Goal: Find specific page/section: Find specific page/section

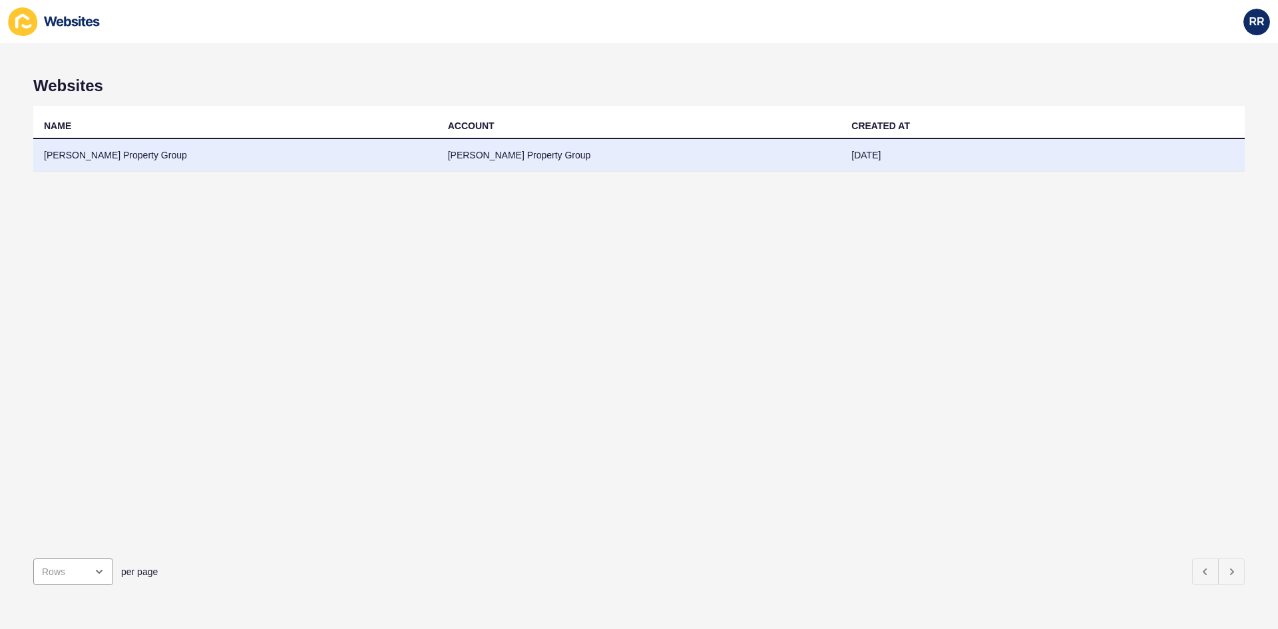
click at [166, 160] on td "[PERSON_NAME] Property Group" at bounding box center [235, 155] width 404 height 33
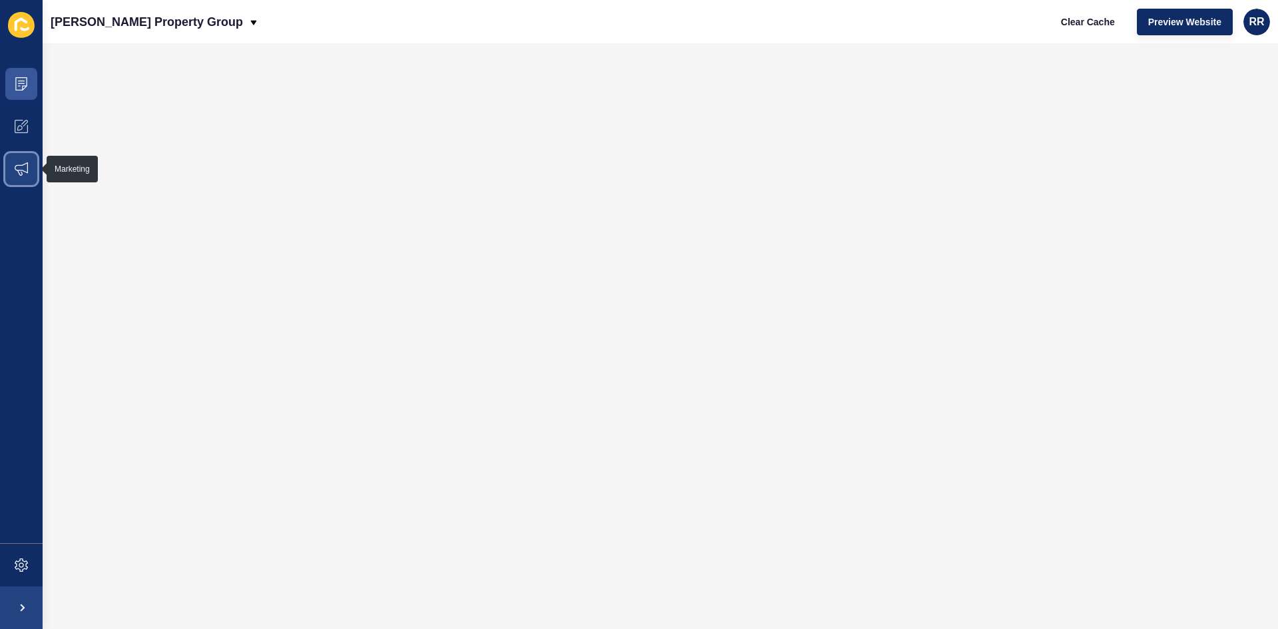
click at [37, 169] on span at bounding box center [21, 169] width 43 height 43
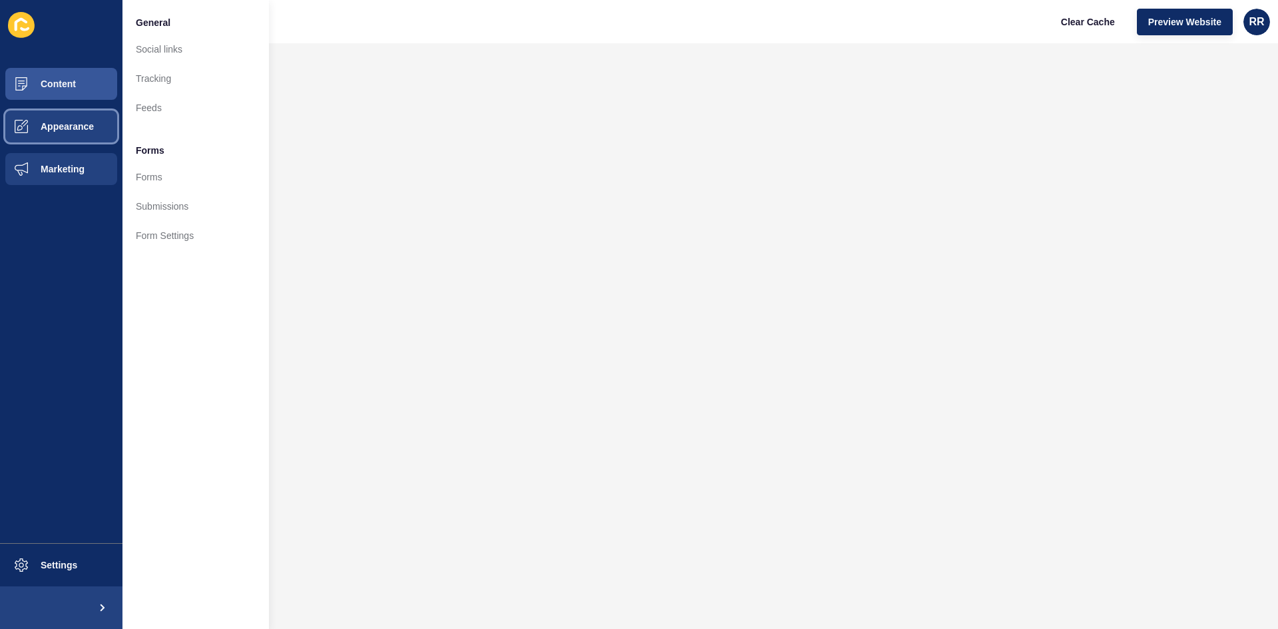
click at [36, 134] on span at bounding box center [21, 126] width 43 height 43
click at [53, 156] on button "Marketing" at bounding box center [61, 169] width 123 height 43
click at [64, 111] on button "Appearance" at bounding box center [61, 126] width 123 height 43
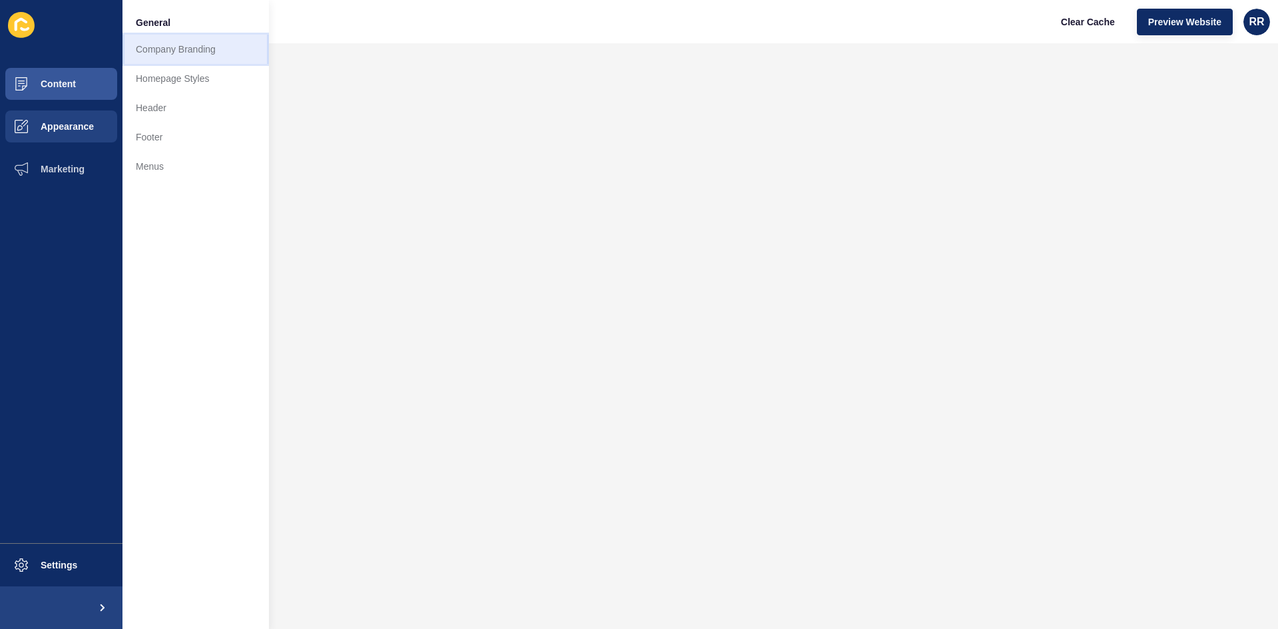
click at [158, 37] on link "Company Branding" at bounding box center [196, 49] width 146 height 29
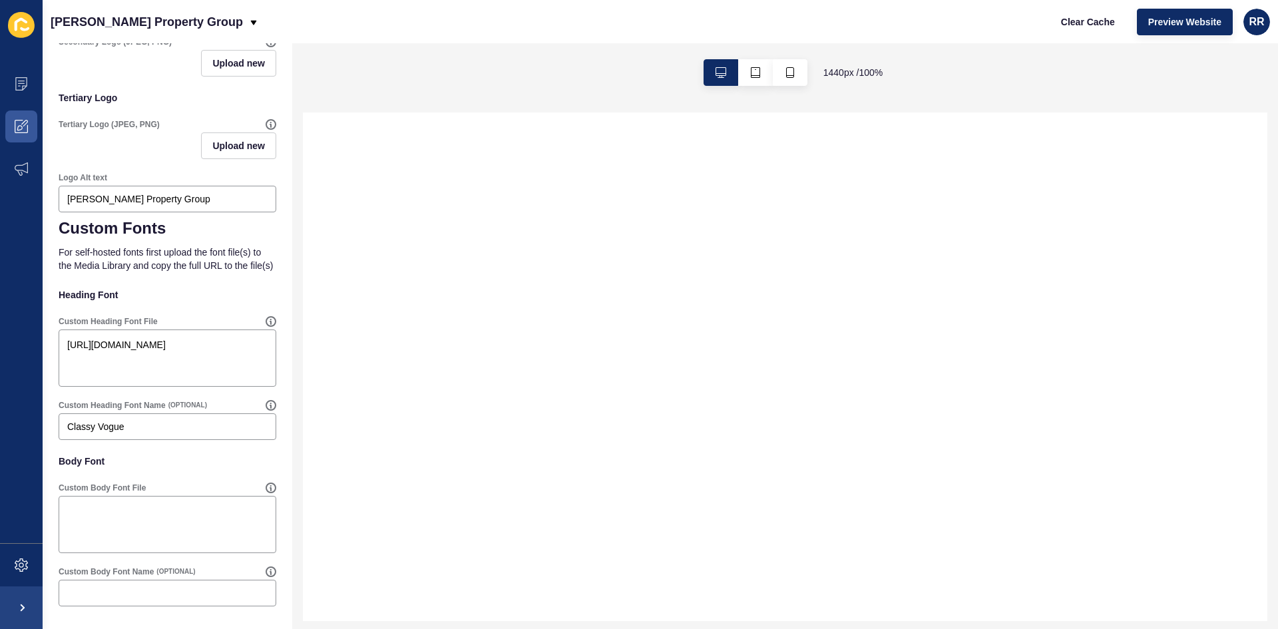
scroll to position [150, 0]
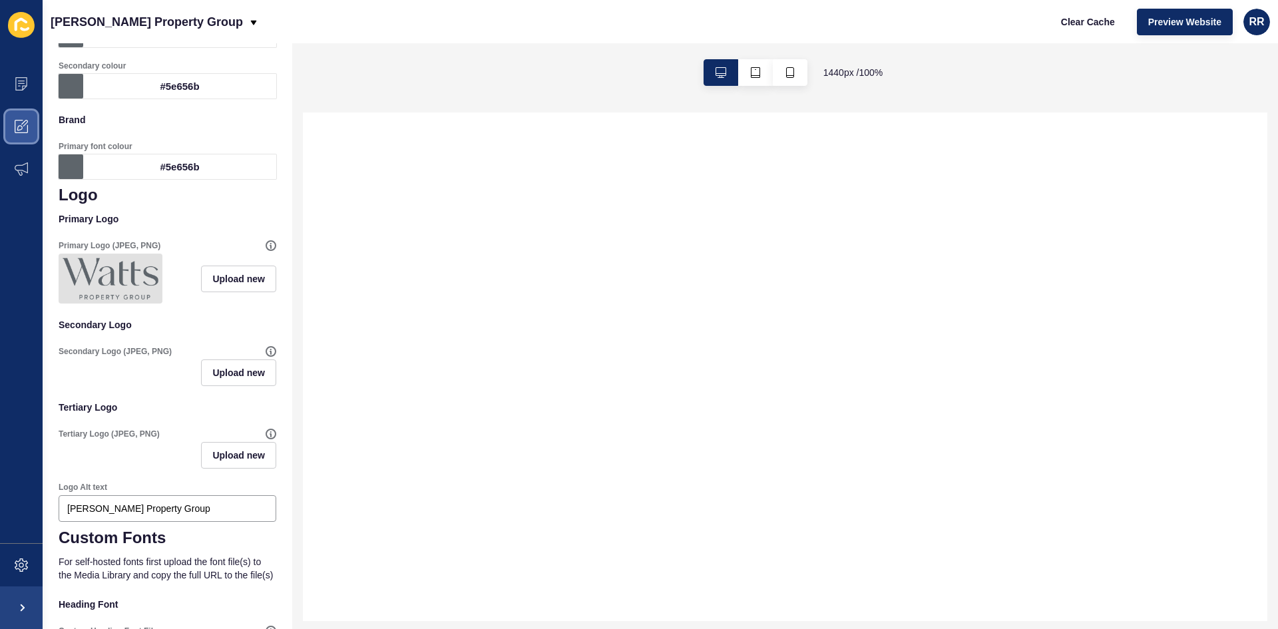
click at [21, 136] on span at bounding box center [21, 126] width 43 height 43
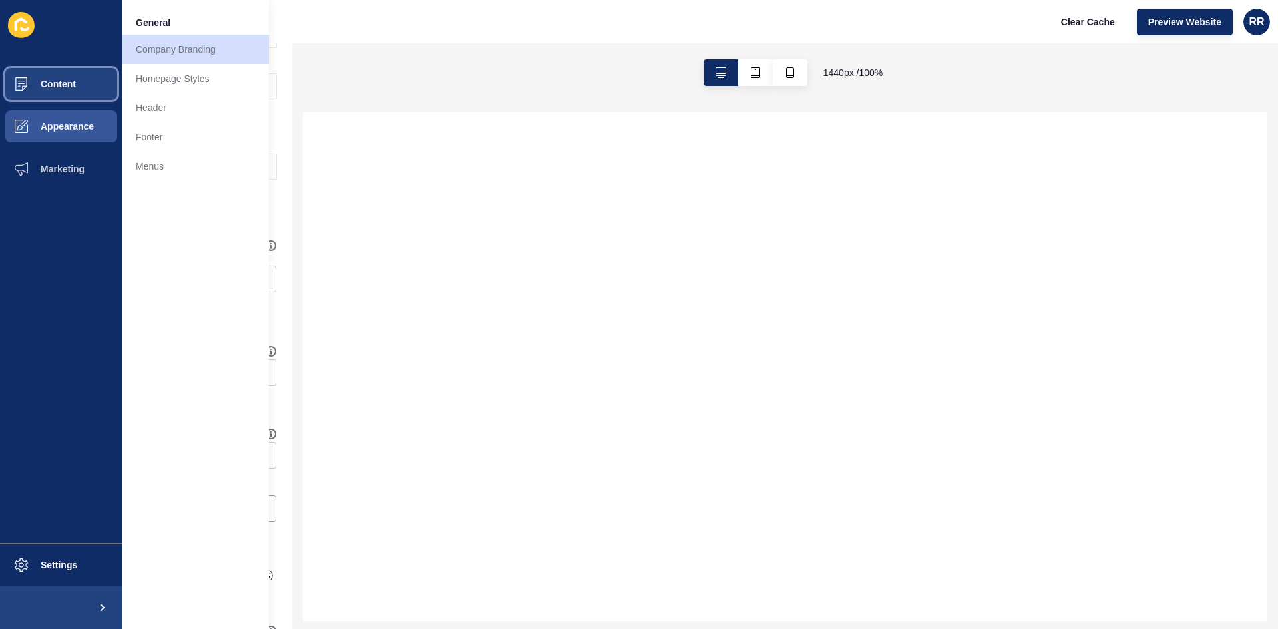
click at [28, 91] on span at bounding box center [21, 84] width 43 height 43
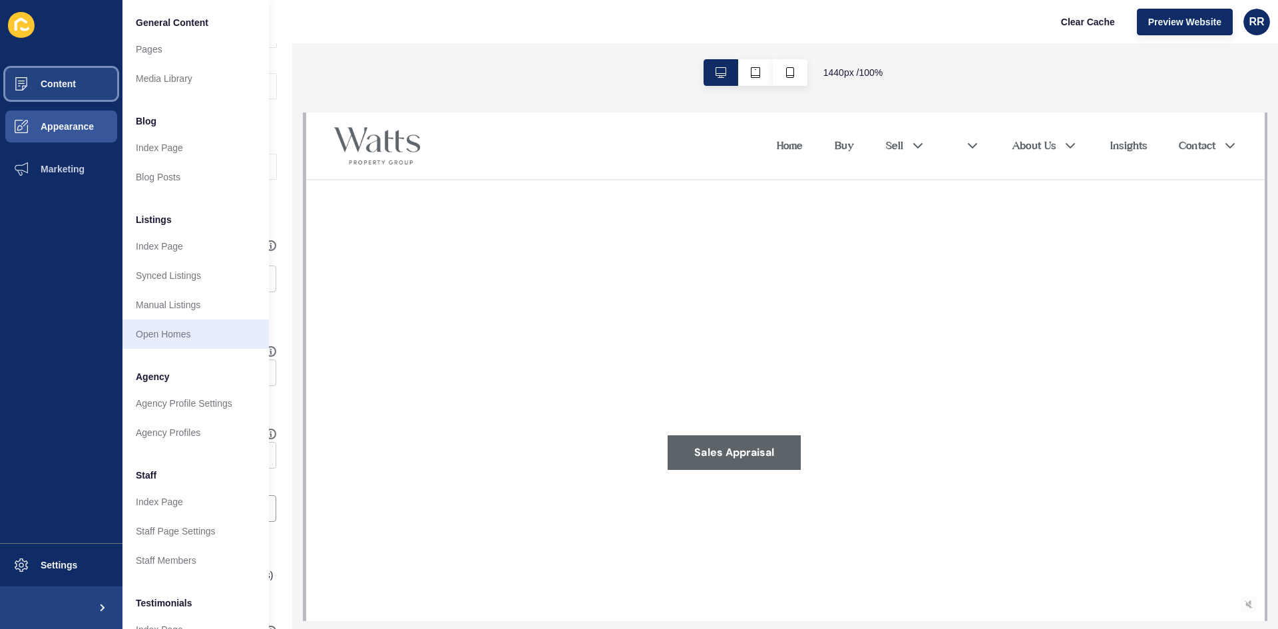
scroll to position [161, 0]
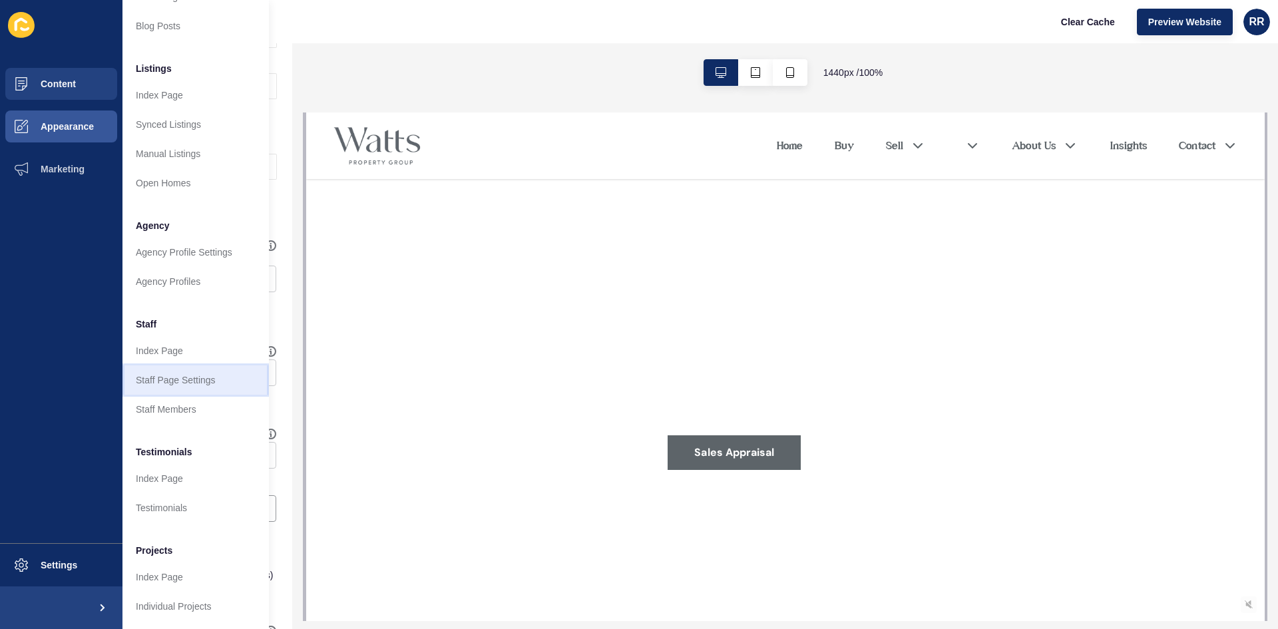
click at [172, 378] on link "Staff Page Settings" at bounding box center [196, 380] width 146 height 29
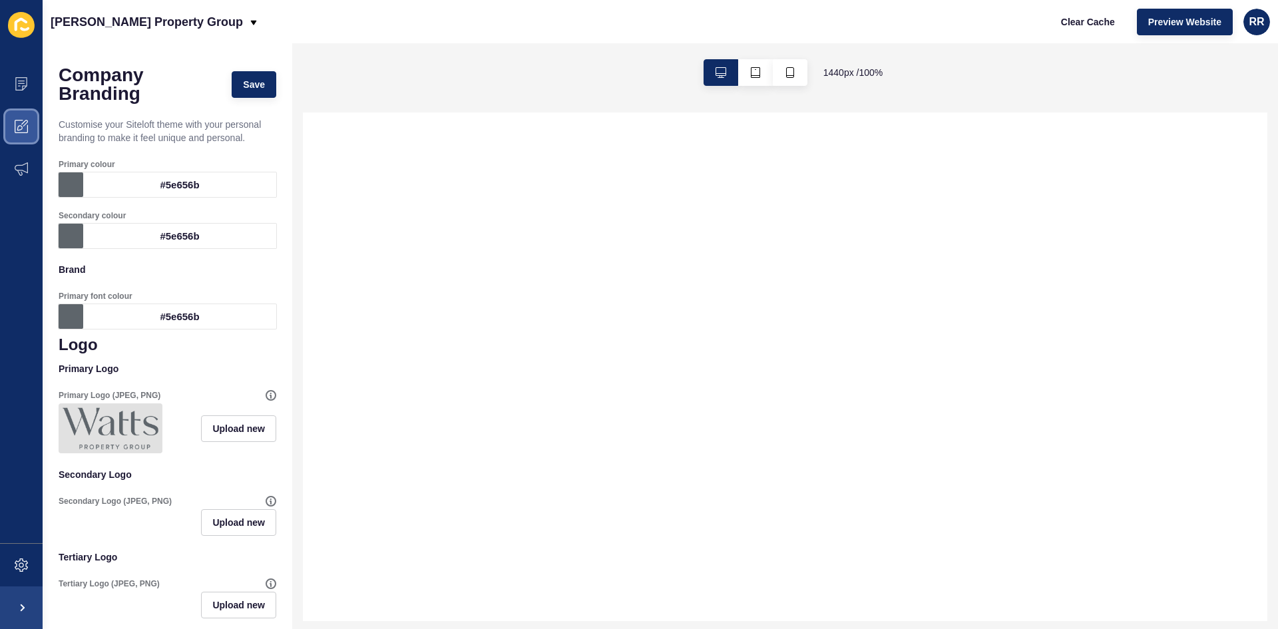
click at [25, 122] on icon at bounding box center [24, 123] width 7 height 7
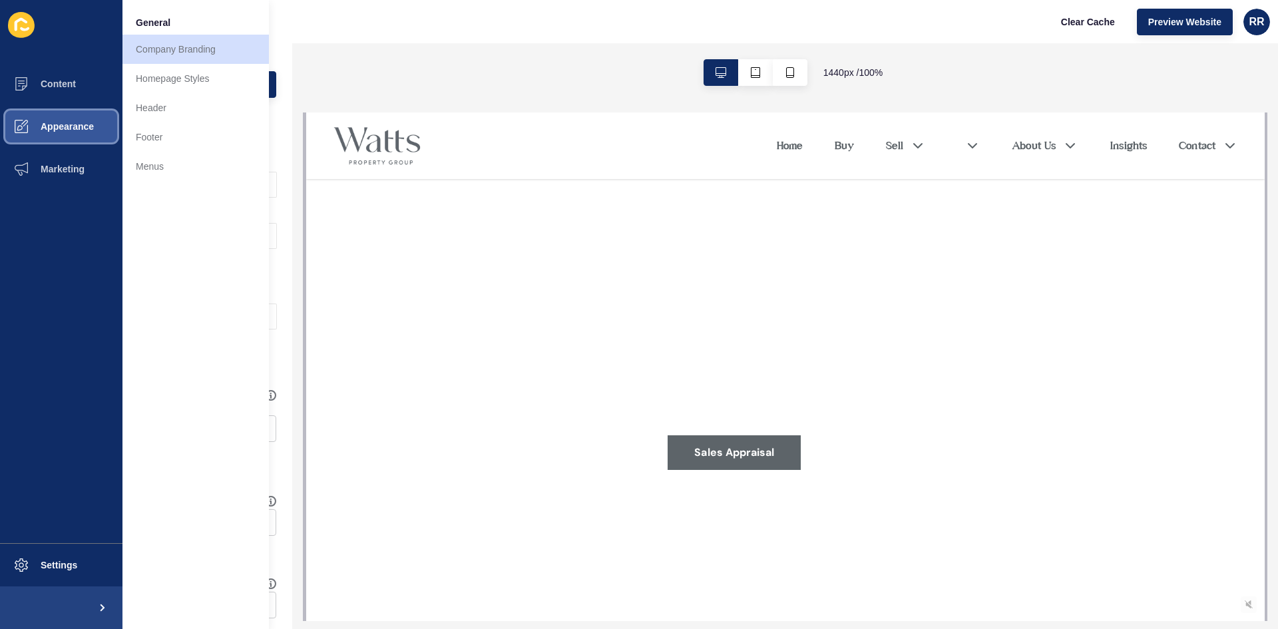
click at [73, 129] on span "Appearance" at bounding box center [46, 126] width 96 height 11
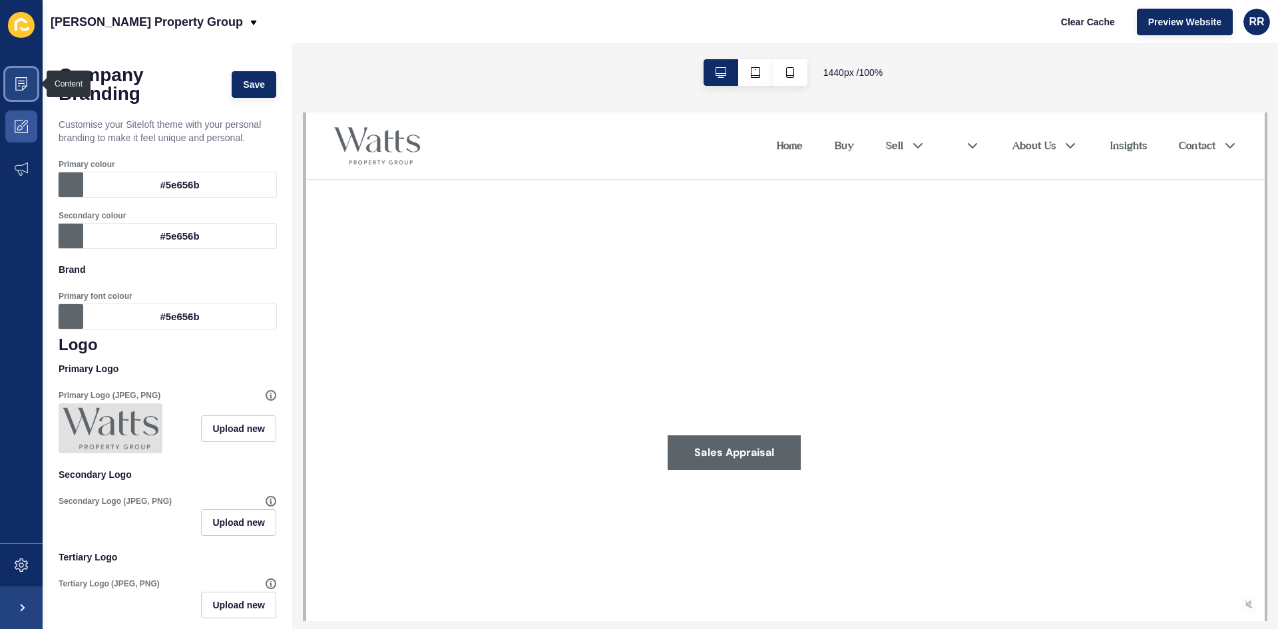
click at [20, 84] on icon at bounding box center [21, 83] width 7 height 1
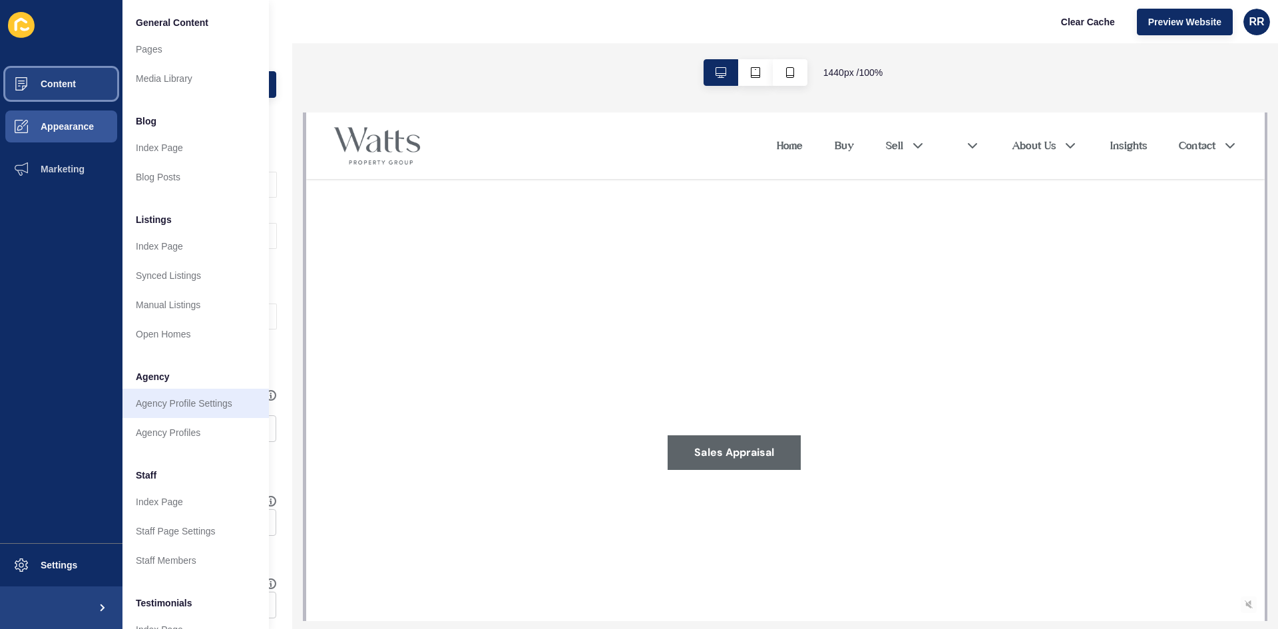
scroll to position [161, 0]
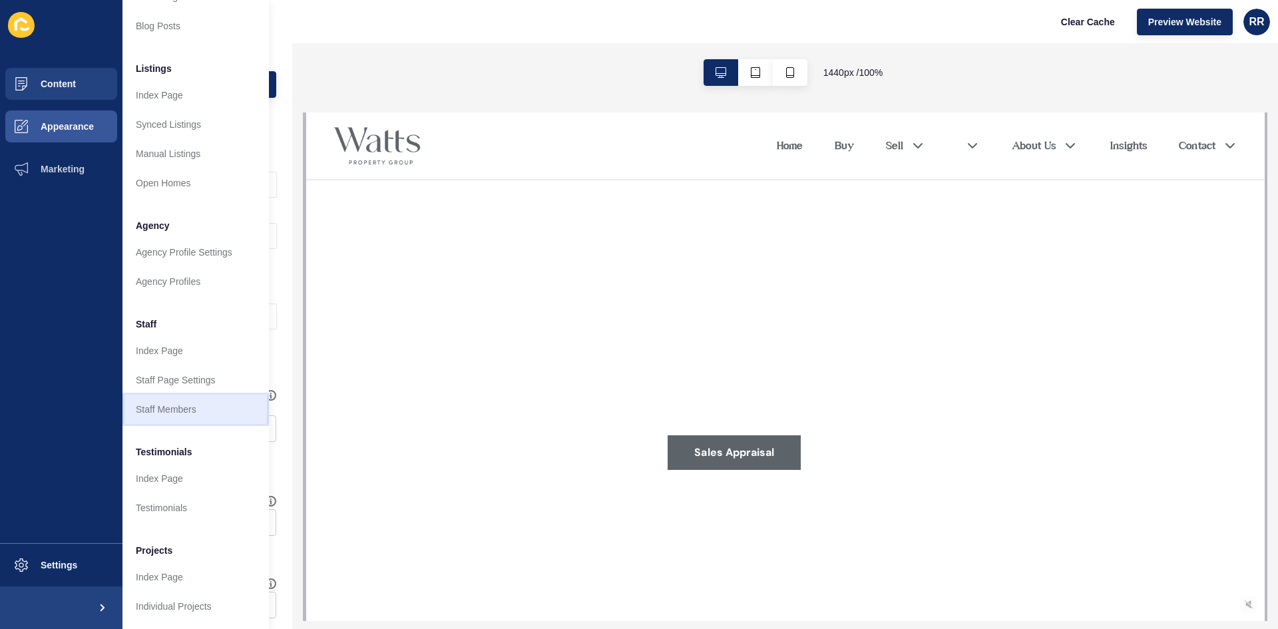
click at [157, 399] on link "Staff Members" at bounding box center [196, 409] width 146 height 29
